Goal: Find specific page/section: Find specific page/section

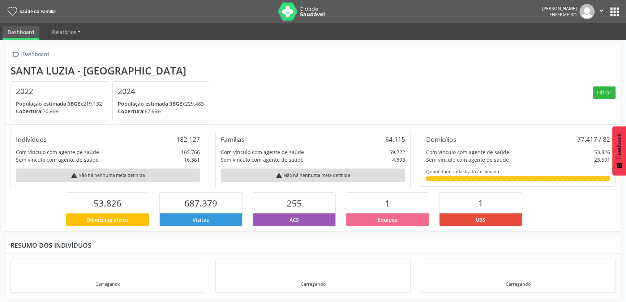
click at [601, 11] on icon "" at bounding box center [601, 11] width 8 height 8
click at [553, 77] on section "Santa Luzia - MG 2022 População estimada (IBGE): 219.132 Cobertura: 70,86% 2024…" at bounding box center [312, 93] width 605 height 56
click at [614, 16] on button "apps" at bounding box center [614, 11] width 13 height 13
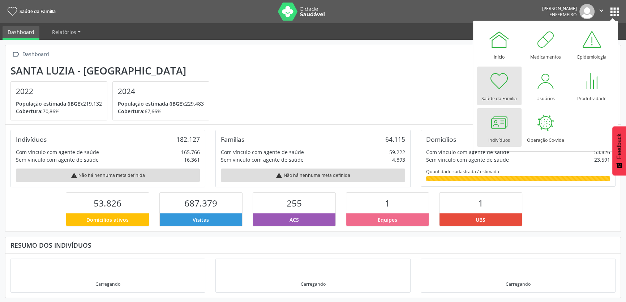
click at [502, 132] on div at bounding box center [499, 123] width 22 height 22
